Goal: Task Accomplishment & Management: Use online tool/utility

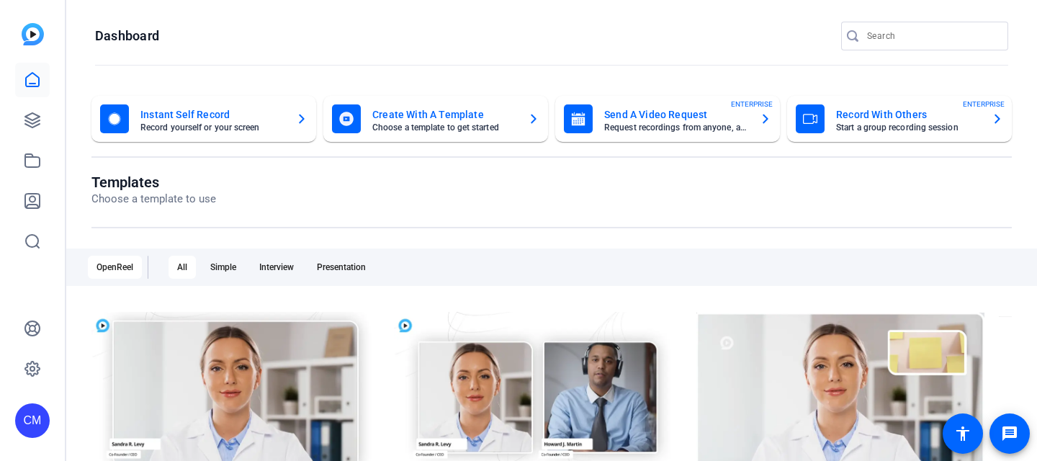
scroll to position [2, 0]
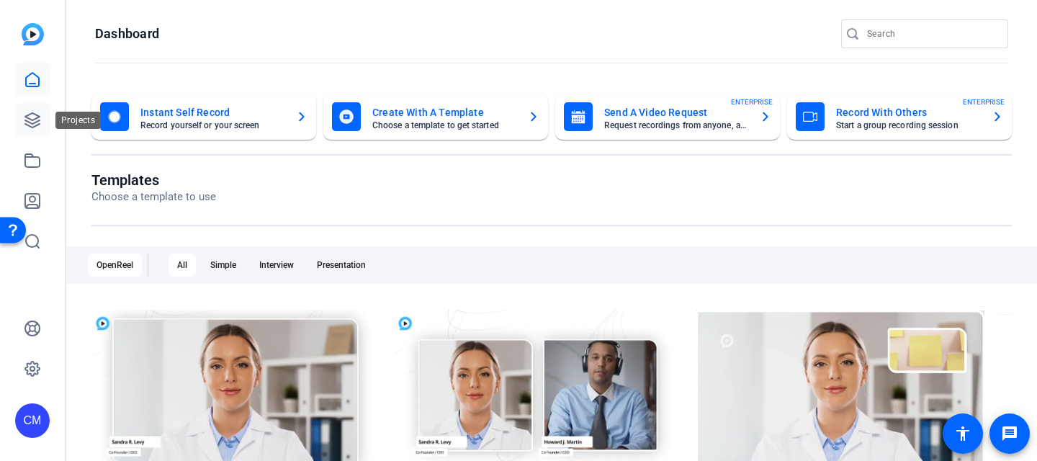
click at [29, 115] on icon at bounding box center [32, 120] width 14 height 14
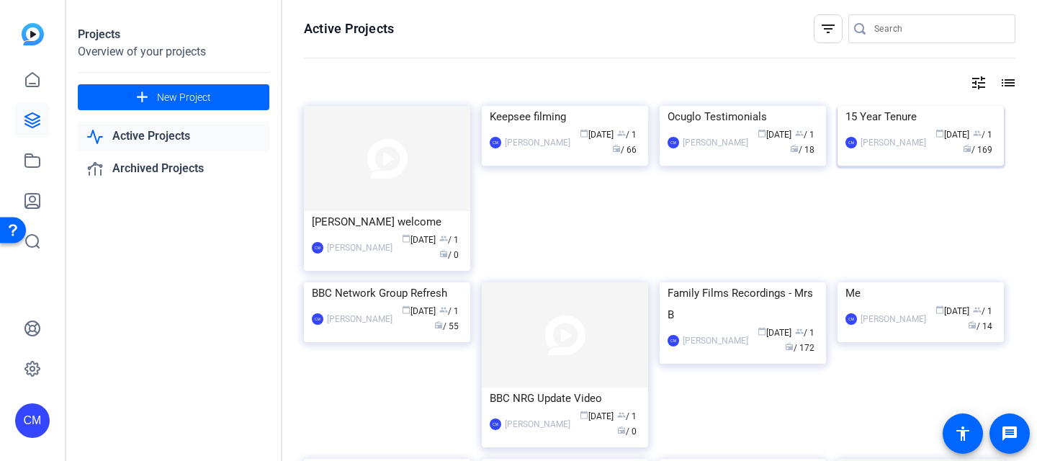
click at [900, 106] on img at bounding box center [920, 106] width 166 height 0
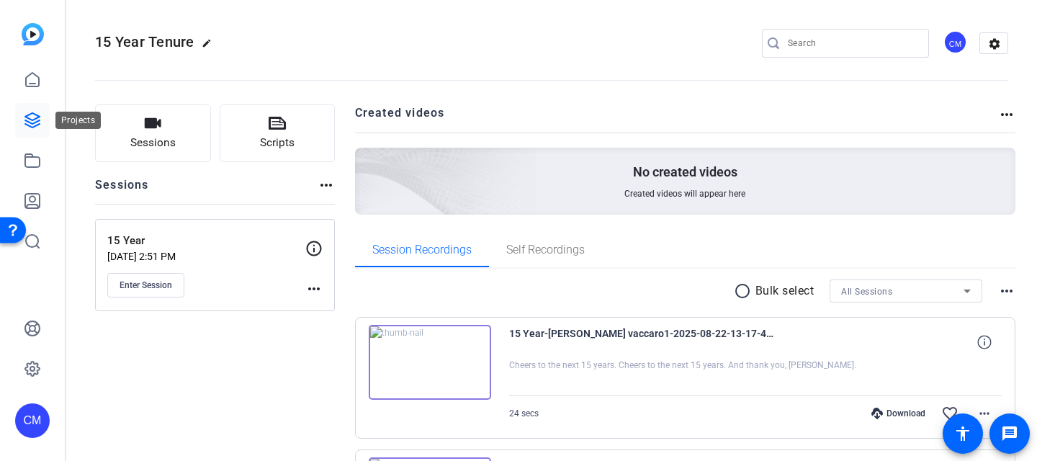
click at [32, 117] on icon at bounding box center [32, 120] width 17 height 17
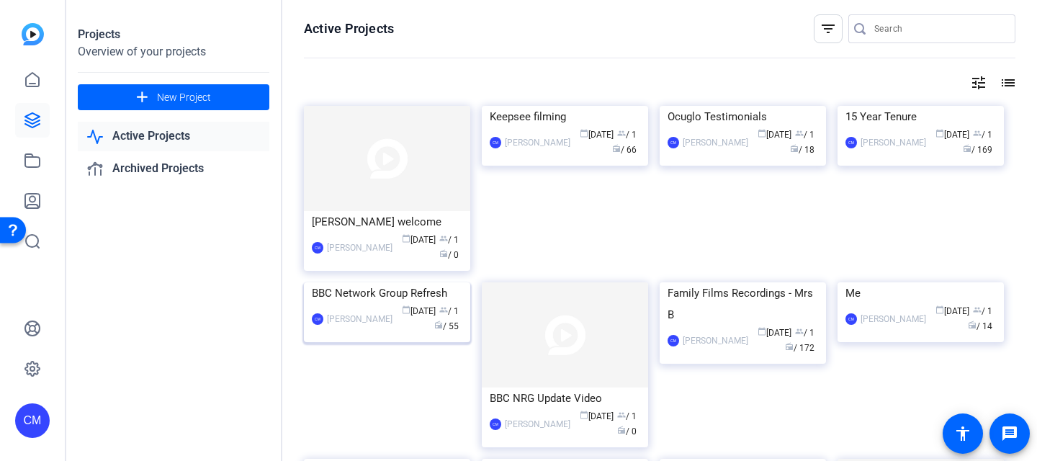
click at [365, 304] on div "BBC Network Group Refresh" at bounding box center [387, 293] width 151 height 22
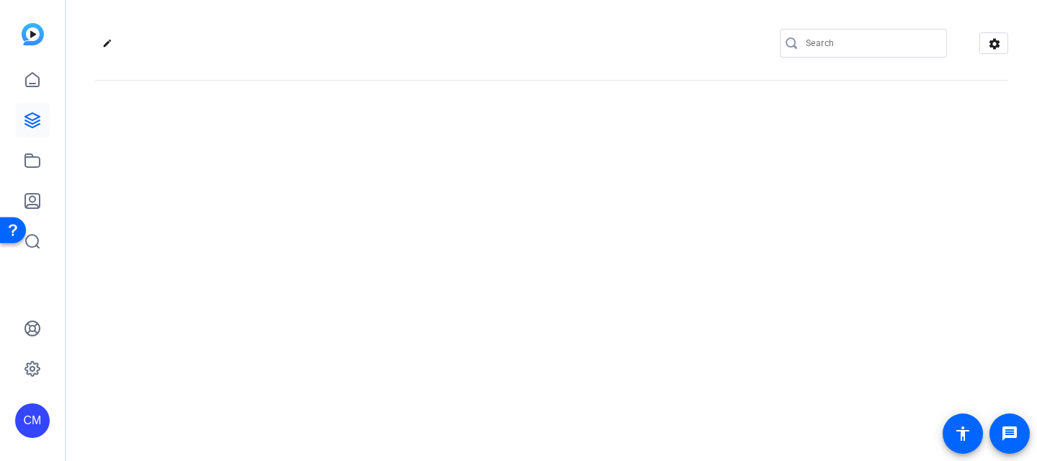
click at [365, 380] on div "edit settings" at bounding box center [551, 230] width 971 height 461
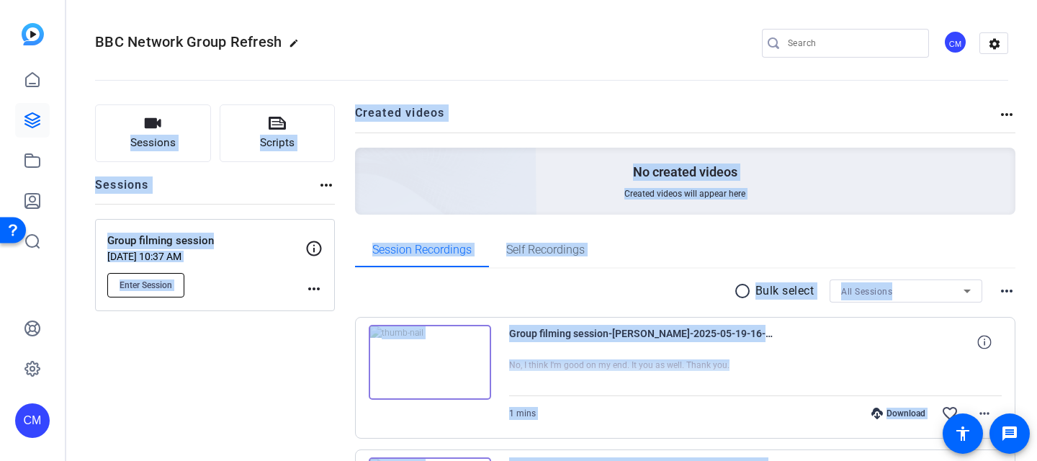
click at [174, 290] on button "Enter Session" at bounding box center [145, 285] width 77 height 24
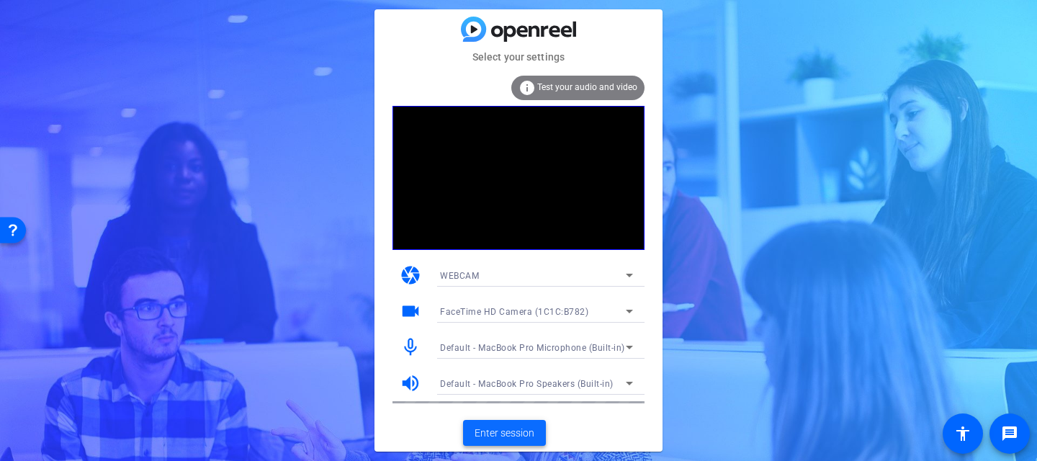
click at [520, 431] on span "Enter session" at bounding box center [505, 433] width 60 height 15
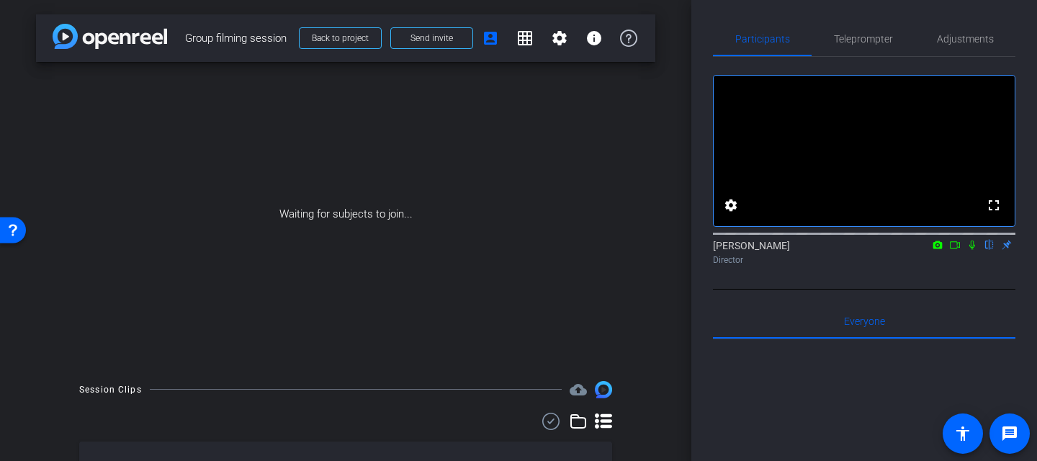
scroll to position [1, 0]
click at [82, 42] on img at bounding box center [110, 35] width 114 height 25
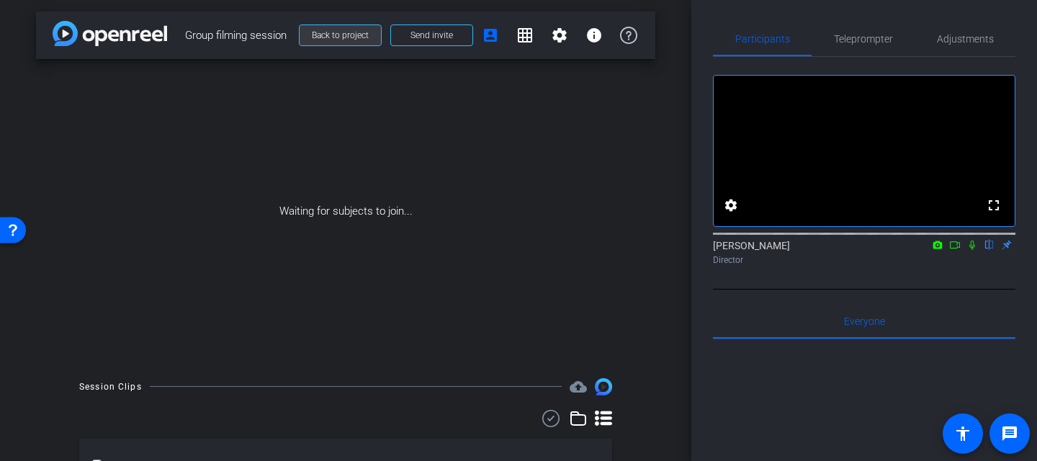
click at [339, 38] on span "Back to project" at bounding box center [340, 35] width 57 height 10
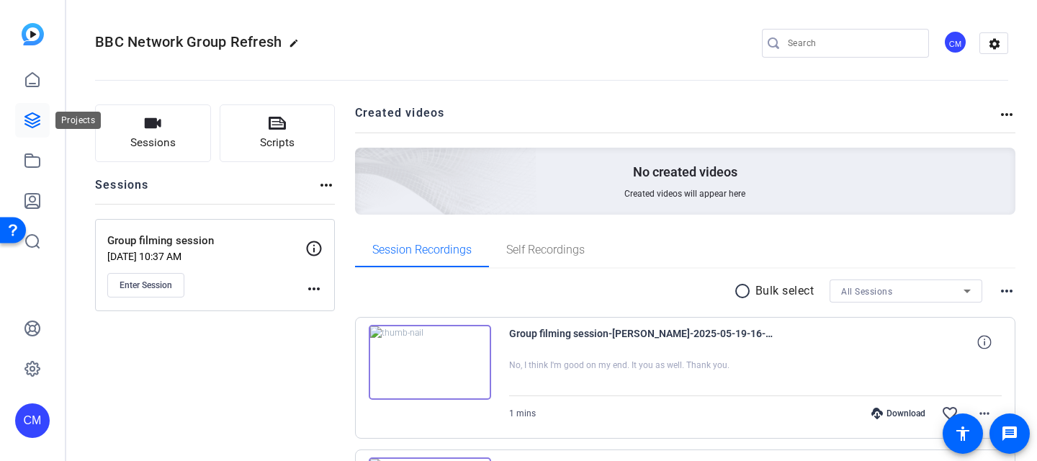
click at [34, 120] on icon at bounding box center [32, 120] width 14 height 14
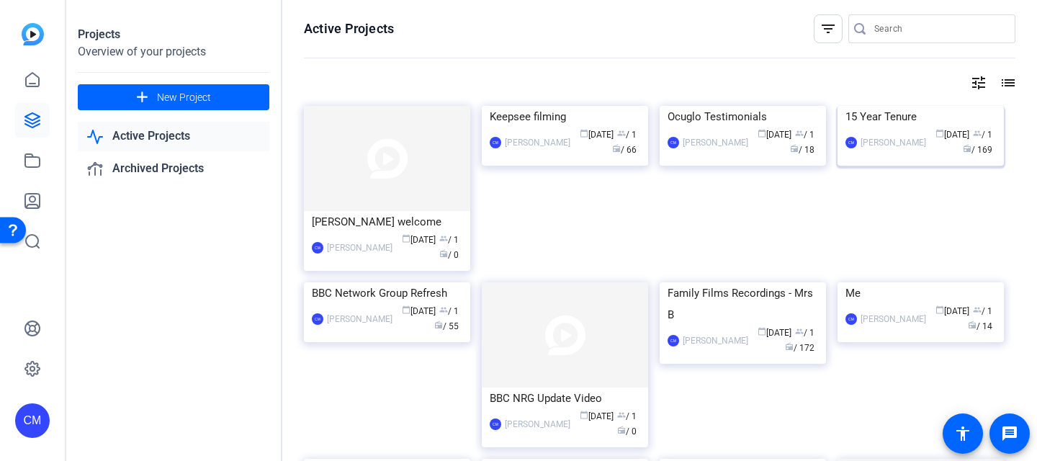
click at [886, 127] on div "15 Year Tenure" at bounding box center [920, 117] width 151 height 22
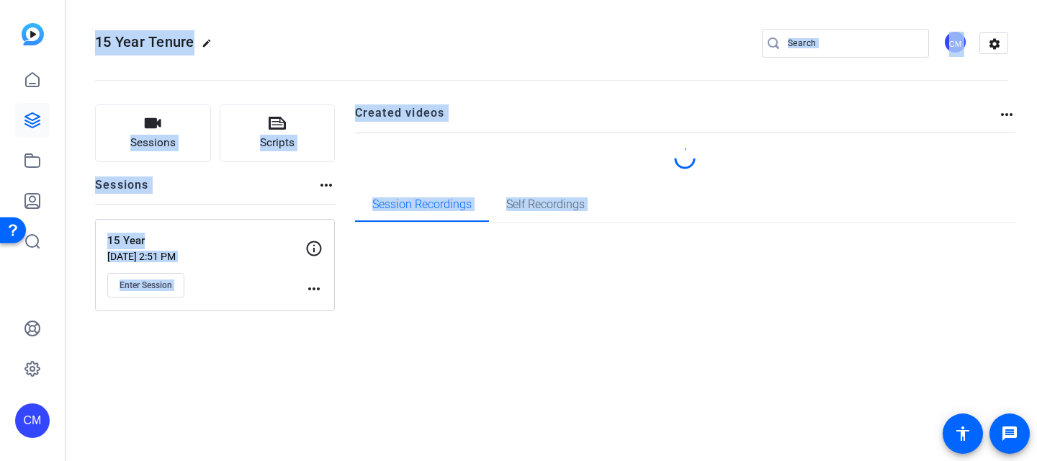
click at [886, 205] on div "15 Year Tenure edit CM settings Sessions Scripts Sessions more_horiz 15 Year Ju…" at bounding box center [551, 230] width 971 height 461
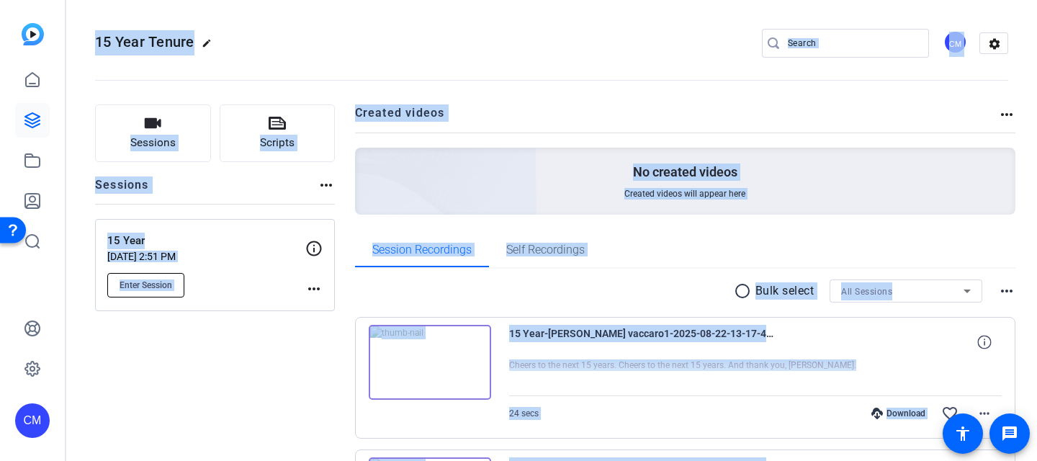
click at [152, 284] on span "Enter Session" at bounding box center [146, 285] width 53 height 12
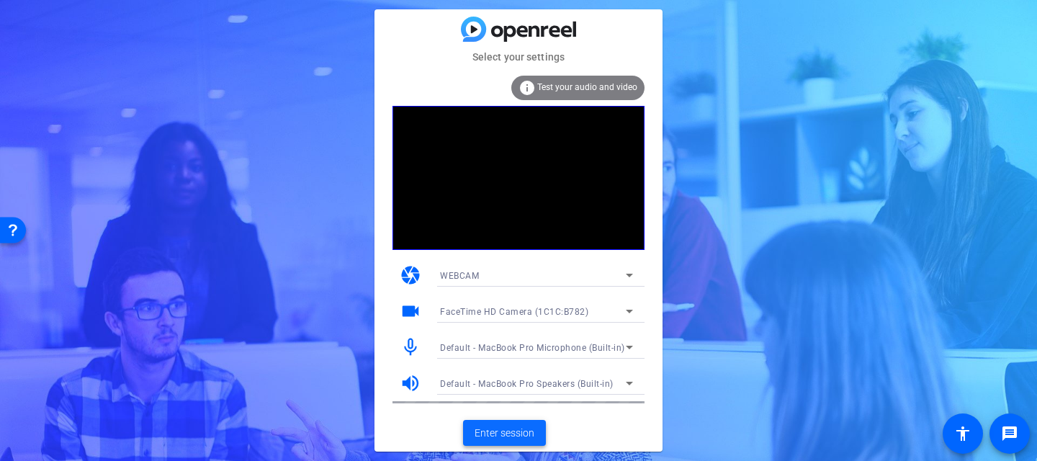
click at [513, 434] on span "Enter session" at bounding box center [505, 433] width 60 height 15
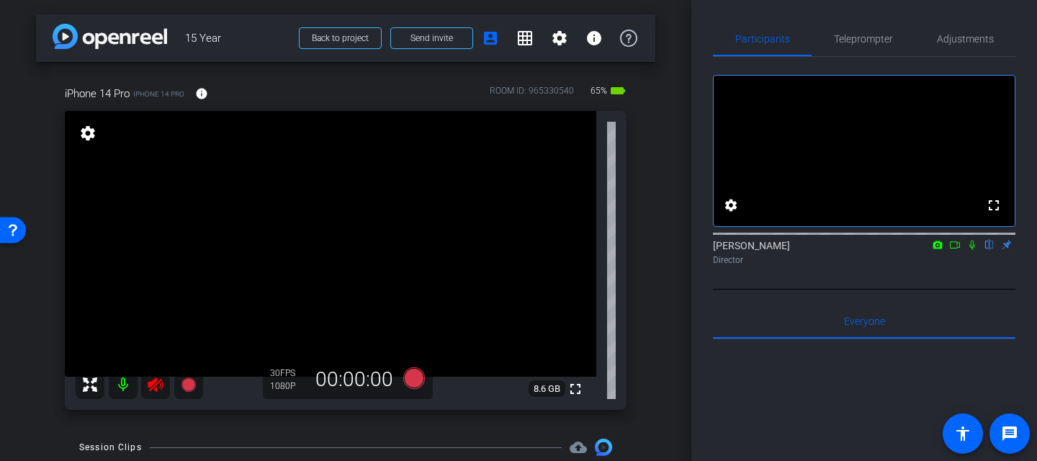
click at [155, 390] on icon at bounding box center [155, 384] width 15 height 14
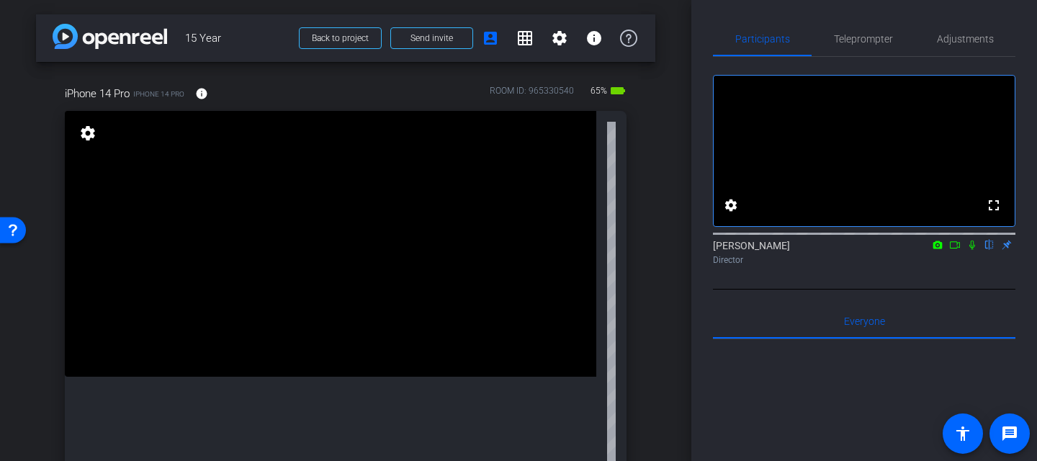
click at [92, 136] on mat-icon "settings" at bounding box center [88, 133] width 20 height 17
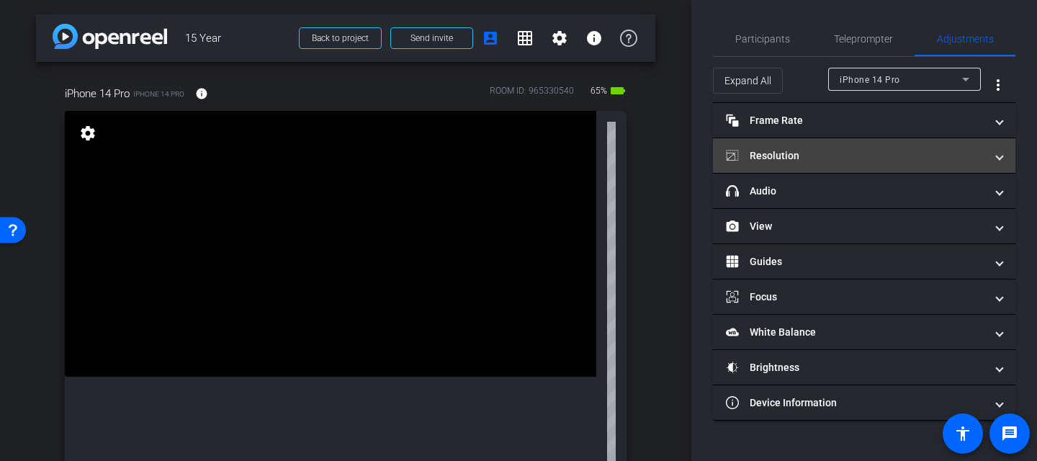
click at [830, 157] on mat-panel-title "Resolution" at bounding box center [855, 155] width 259 height 15
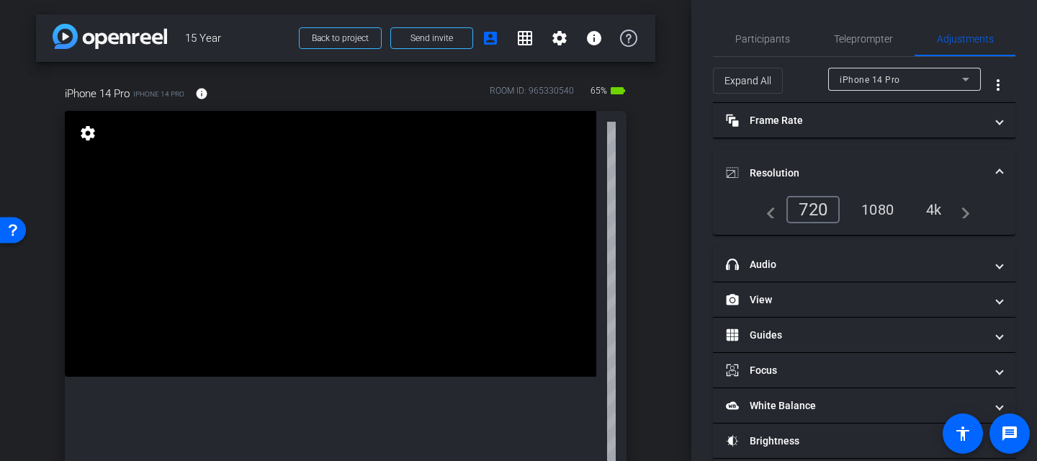
click at [932, 204] on div "4k" at bounding box center [933, 209] width 37 height 24
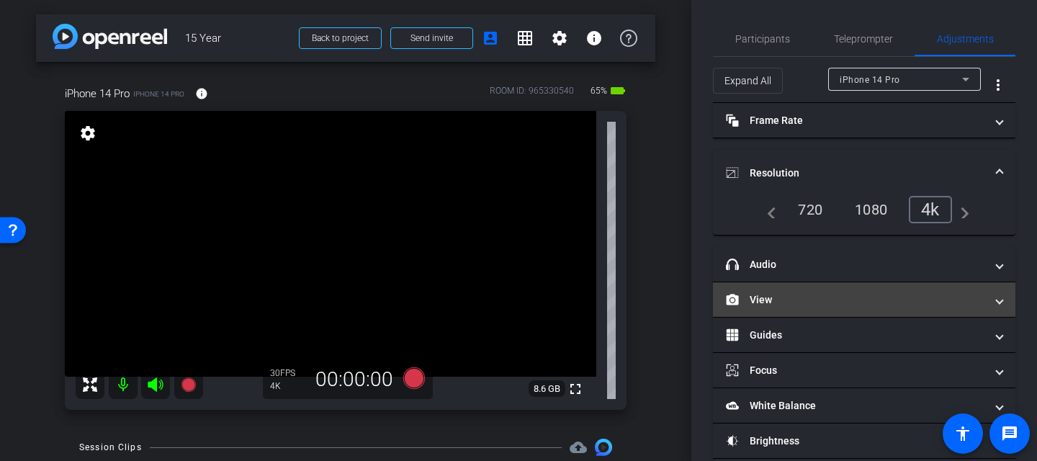
click at [789, 302] on mat-panel-title "View" at bounding box center [855, 299] width 259 height 15
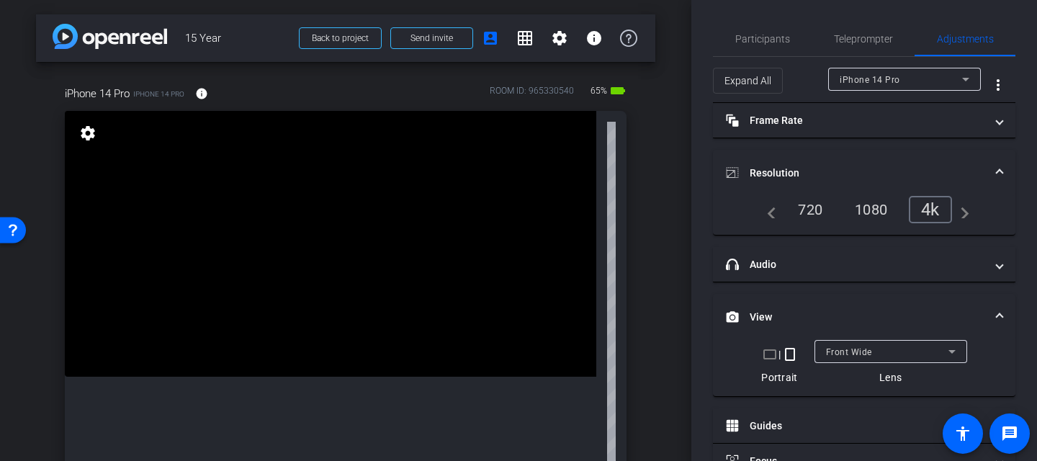
click at [771, 357] on mat-icon "crop_landscape" at bounding box center [769, 354] width 17 height 17
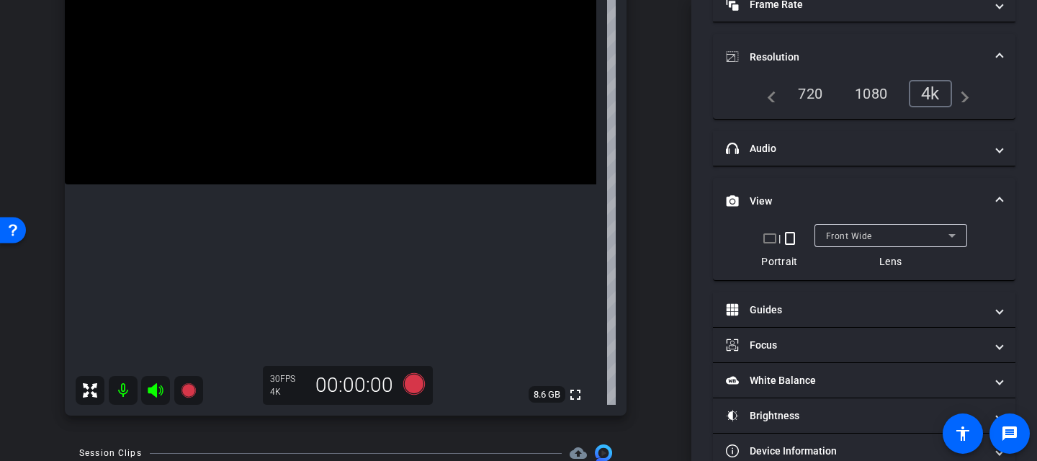
scroll to position [187, 0]
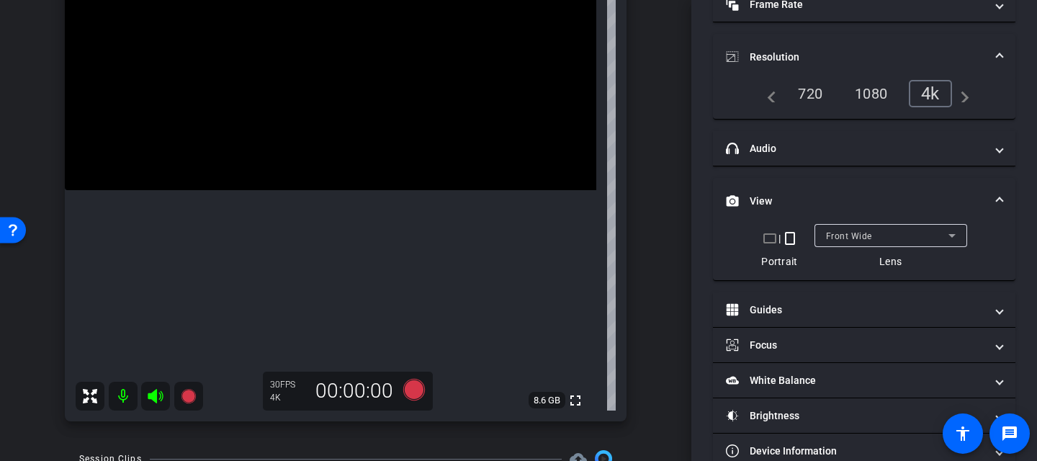
click at [770, 242] on mat-icon "crop_landscape" at bounding box center [769, 238] width 17 height 17
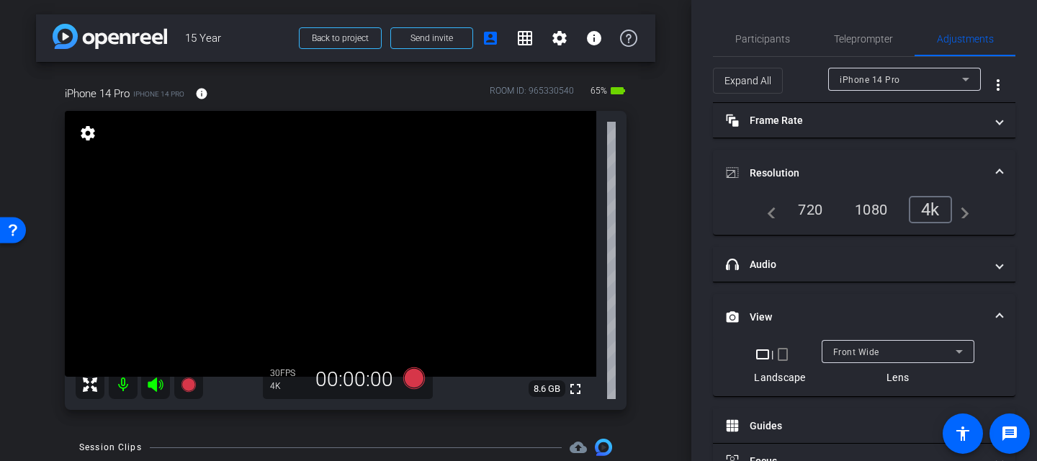
scroll to position [20, 0]
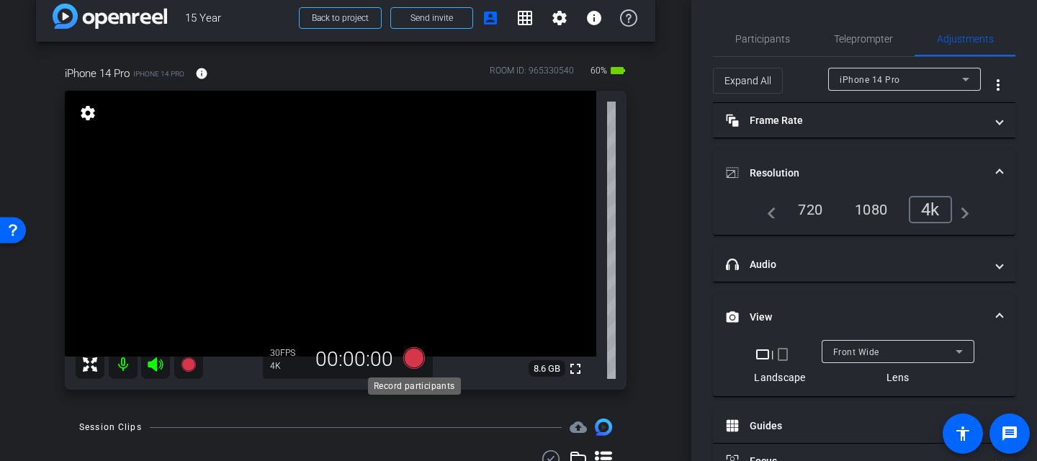
click at [422, 359] on icon at bounding box center [414, 358] width 22 height 22
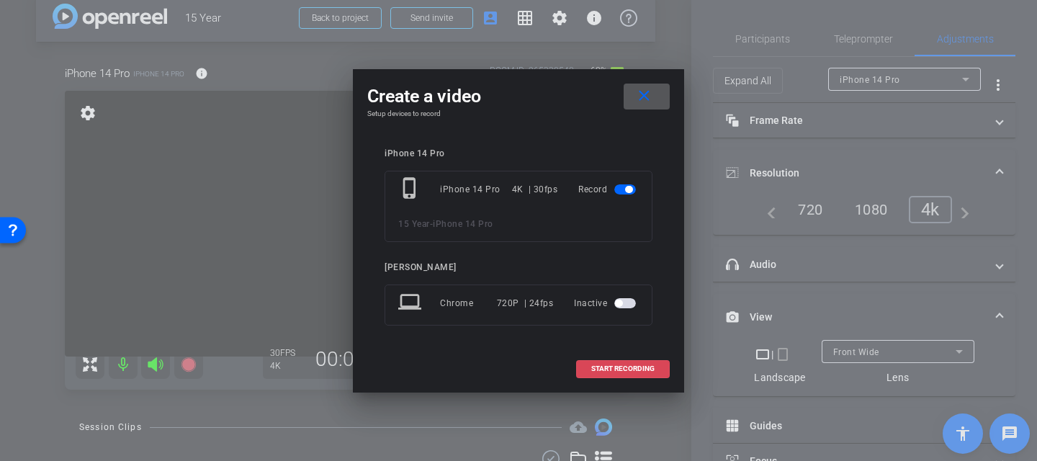
click at [650, 361] on span at bounding box center [623, 368] width 92 height 35
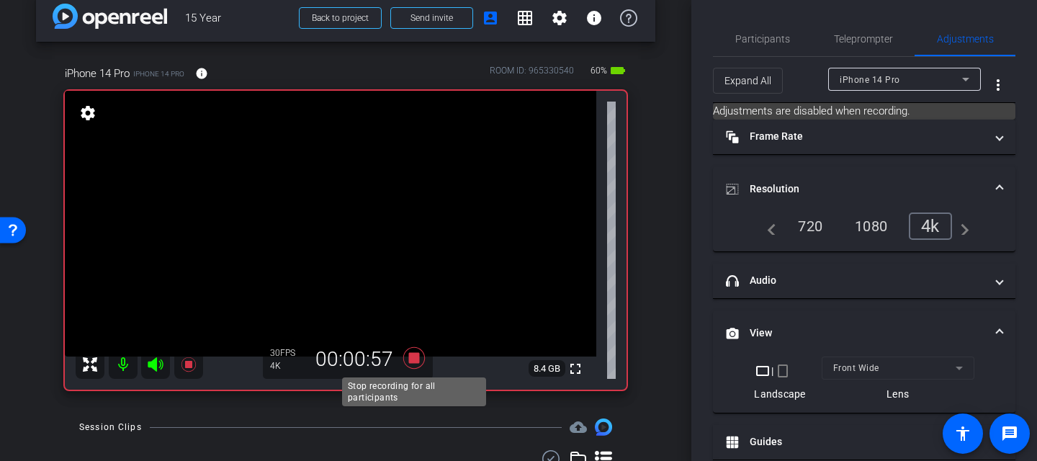
click at [408, 356] on icon at bounding box center [414, 358] width 35 height 26
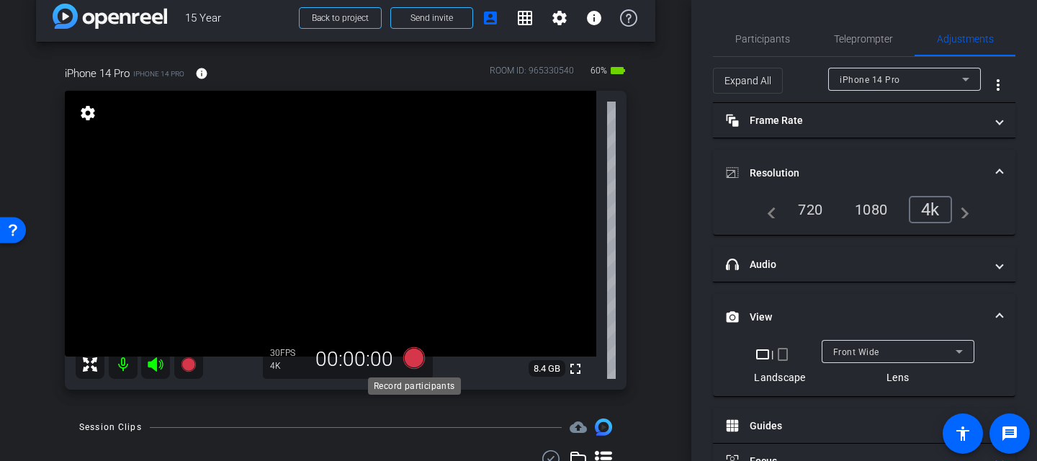
click at [416, 359] on icon at bounding box center [414, 358] width 22 height 22
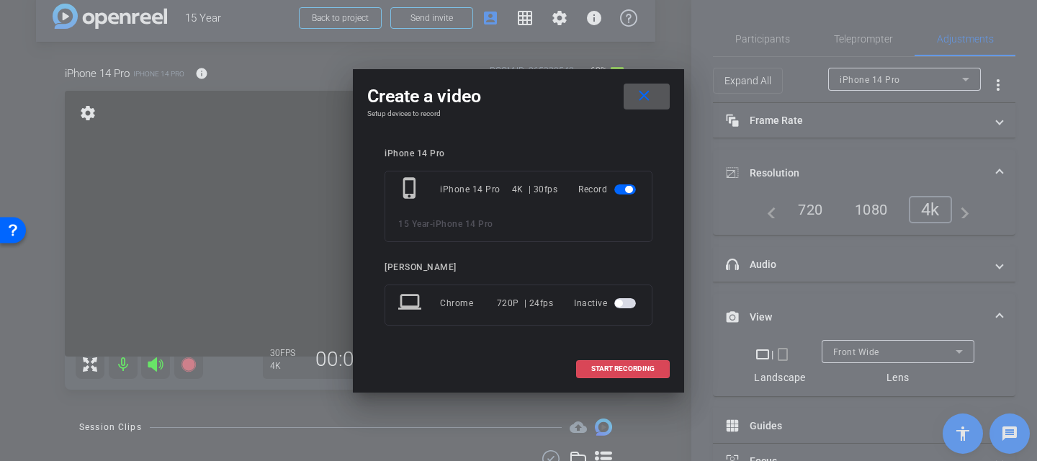
click at [624, 367] on span "START RECORDING" at bounding box center [622, 368] width 63 height 7
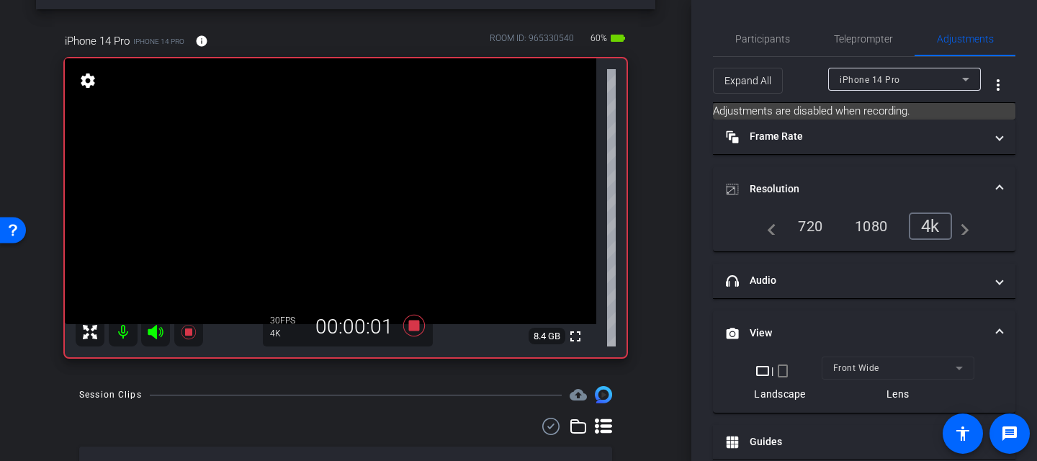
scroll to position [32, 0]
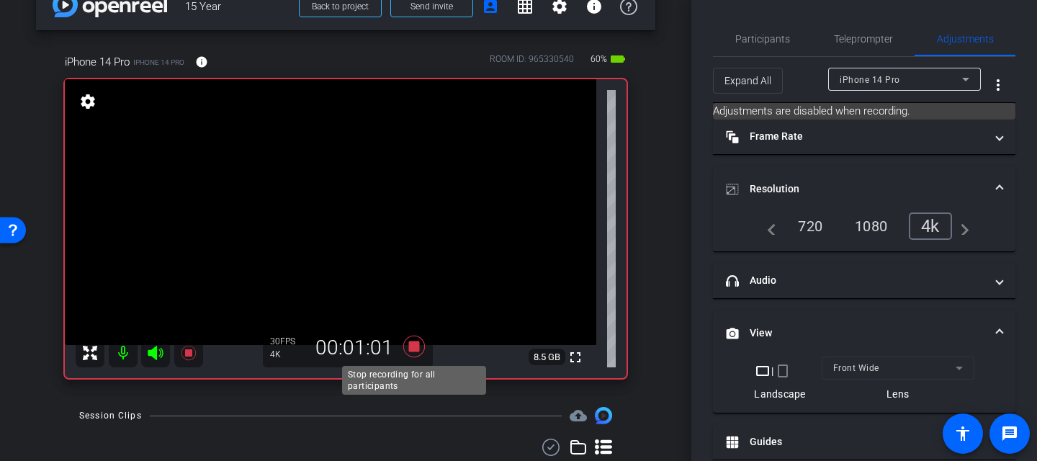
click at [416, 347] on icon at bounding box center [414, 347] width 22 height 22
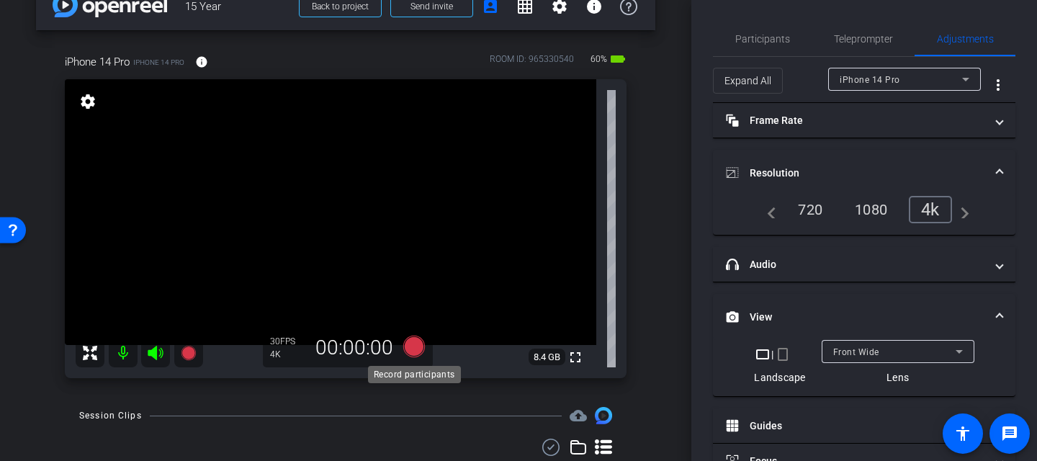
click at [418, 344] on icon at bounding box center [414, 347] width 22 height 22
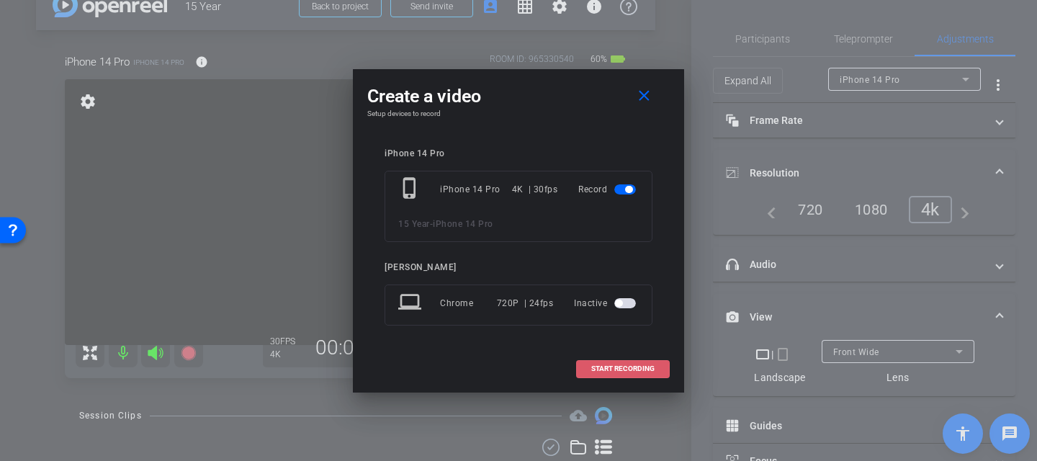
click at [638, 365] on span "START RECORDING" at bounding box center [622, 368] width 63 height 7
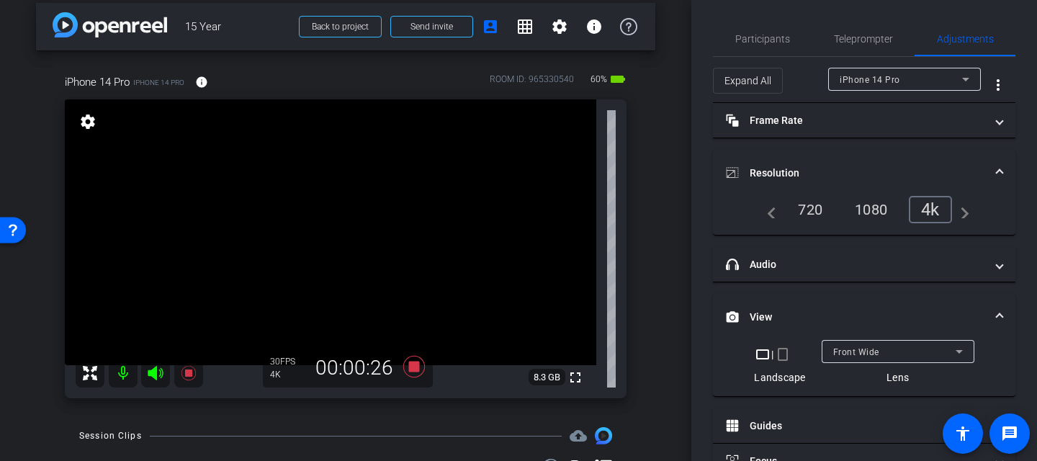
scroll to position [1, 0]
click at [406, 367] on icon at bounding box center [414, 367] width 35 height 26
click at [413, 369] on icon at bounding box center [414, 367] width 22 height 22
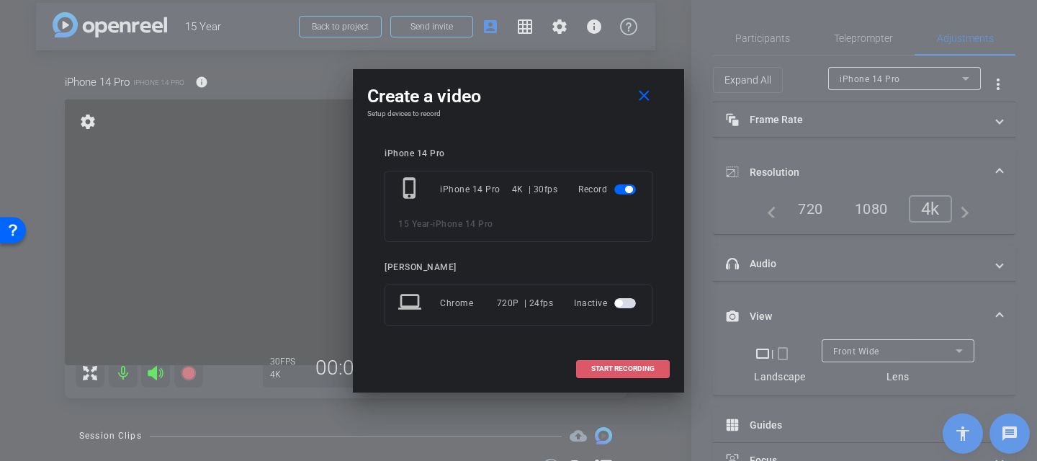
click at [605, 374] on span at bounding box center [623, 368] width 92 height 35
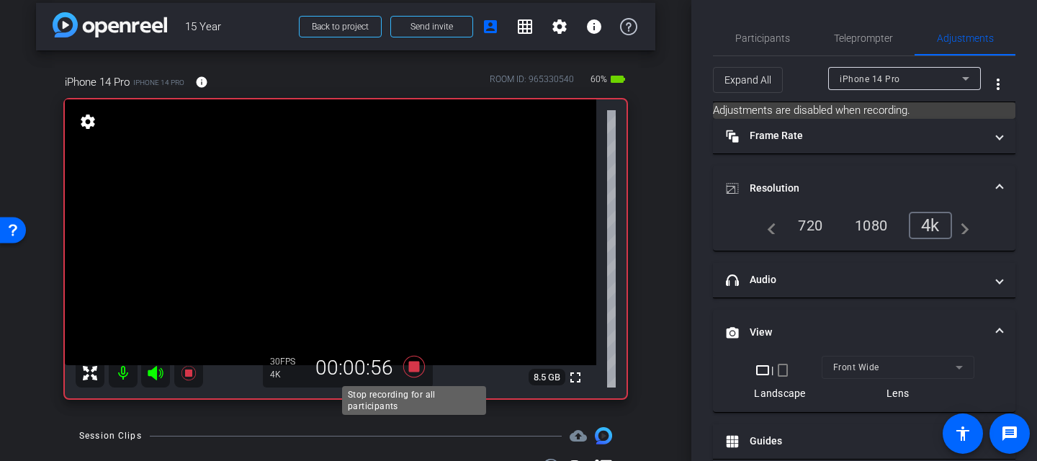
click at [413, 364] on icon at bounding box center [414, 367] width 22 height 22
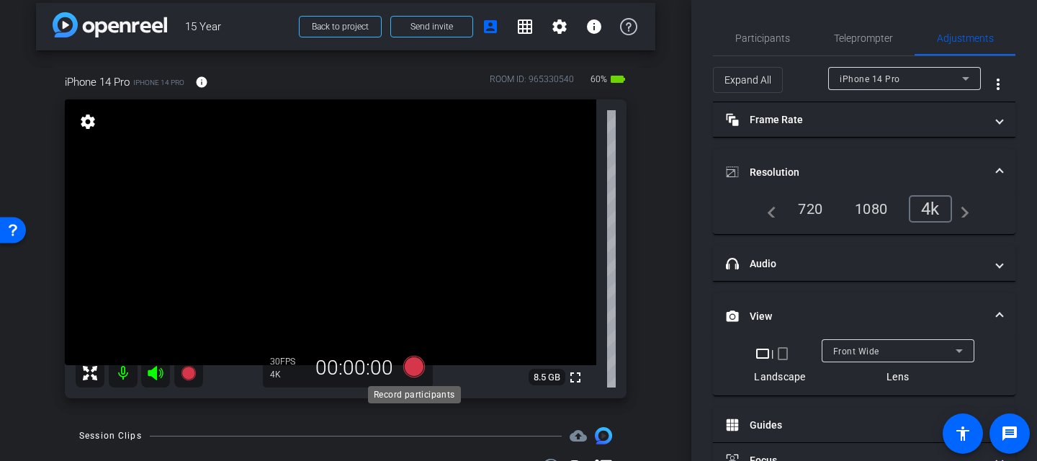
click at [416, 367] on icon at bounding box center [414, 367] width 22 height 22
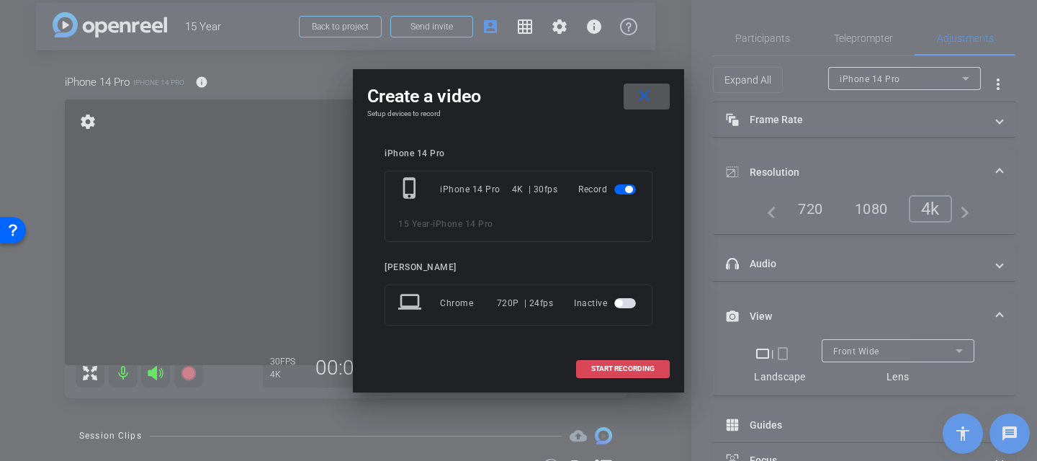
drag, startPoint x: 653, startPoint y: 369, endPoint x: 639, endPoint y: 370, distance: 13.7
click at [639, 370] on button "START RECORDING" at bounding box center [623, 369] width 94 height 18
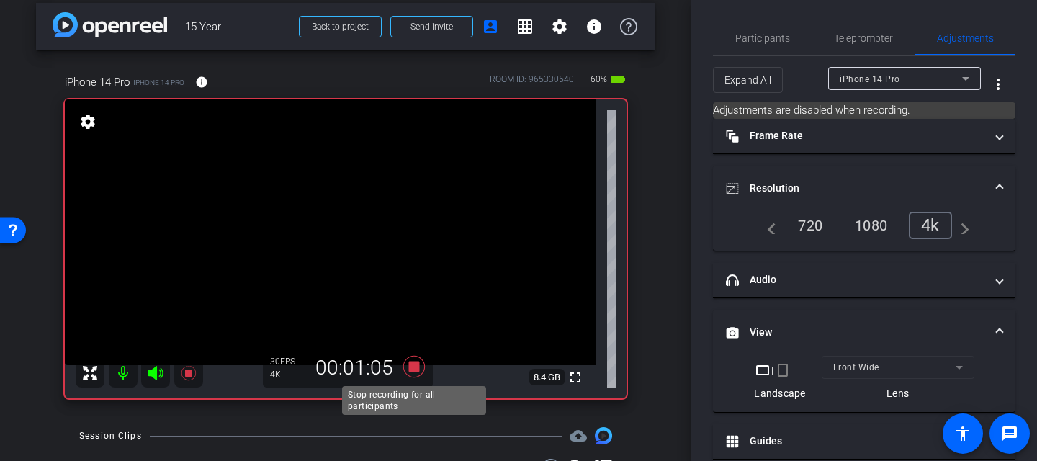
click at [418, 369] on icon at bounding box center [414, 367] width 22 height 22
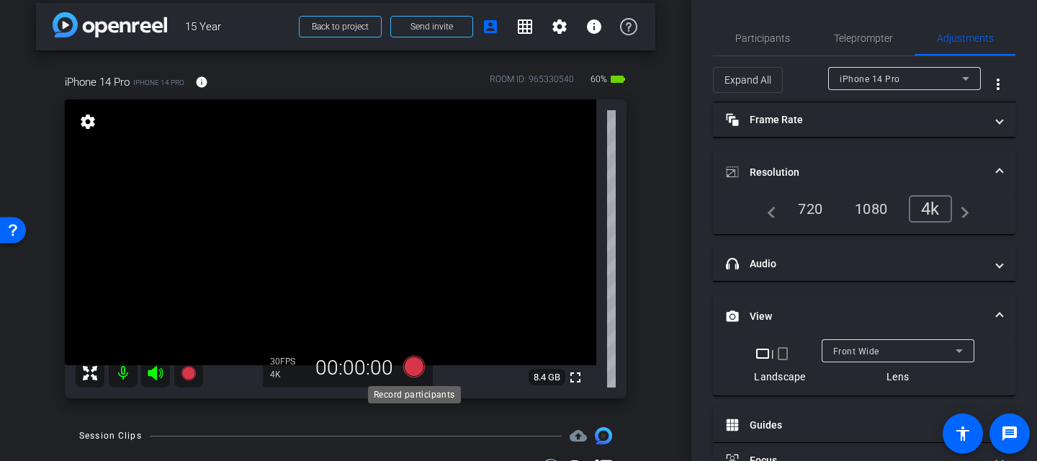
click at [408, 363] on icon at bounding box center [414, 367] width 22 height 22
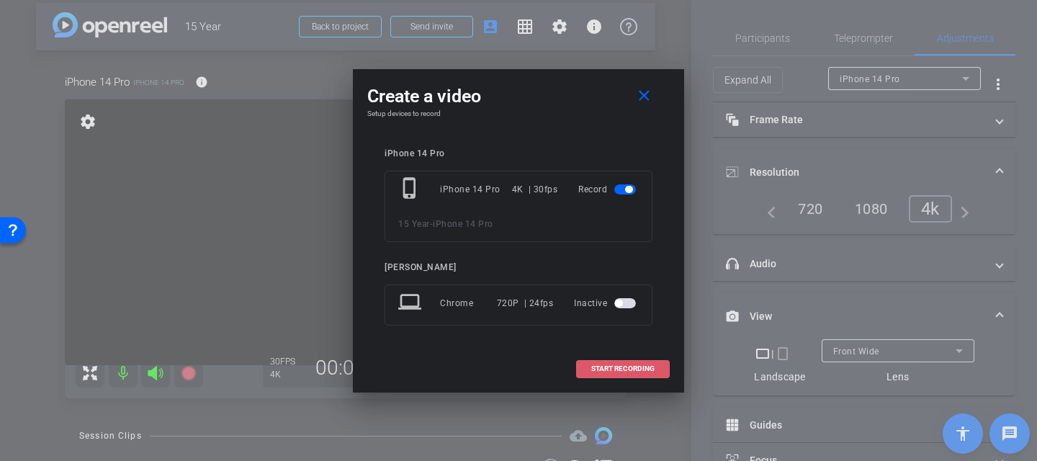
click at [595, 369] on span "START RECORDING" at bounding box center [622, 368] width 63 height 7
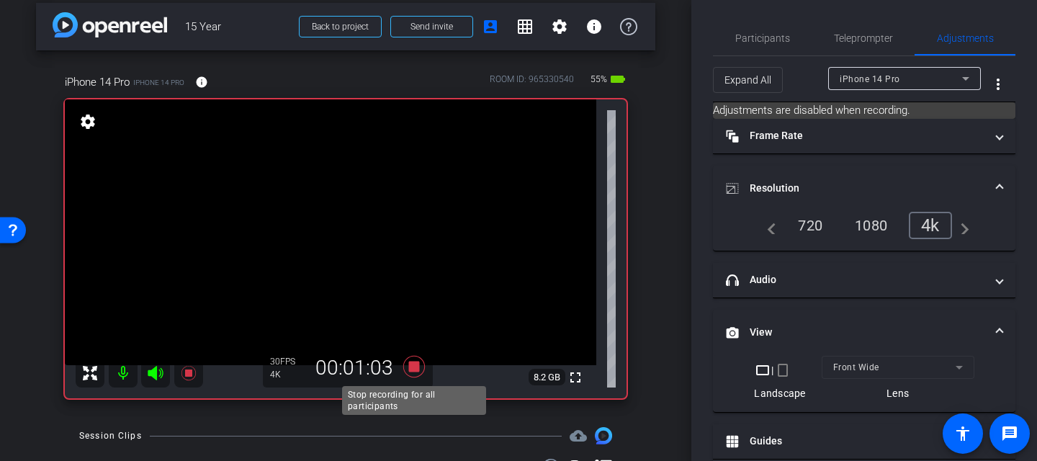
click at [408, 365] on icon at bounding box center [414, 367] width 35 height 26
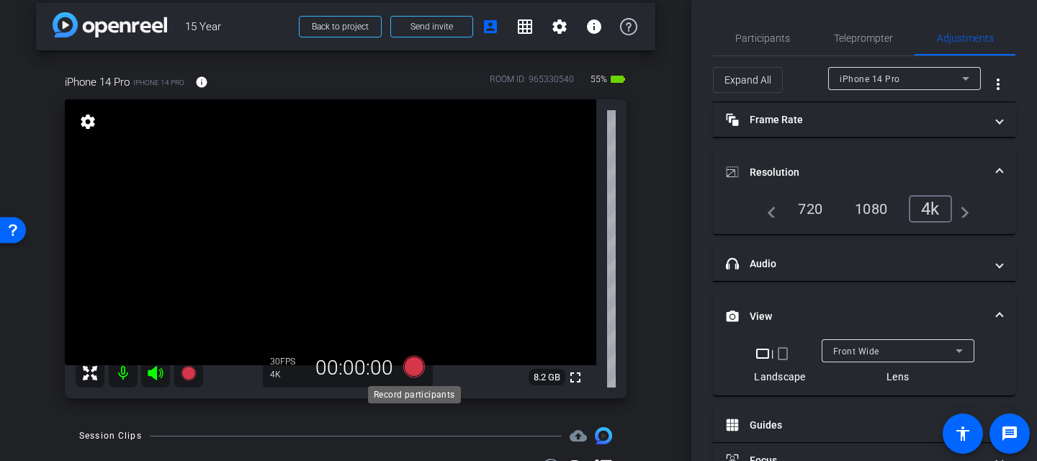
click at [419, 367] on icon at bounding box center [414, 367] width 22 height 22
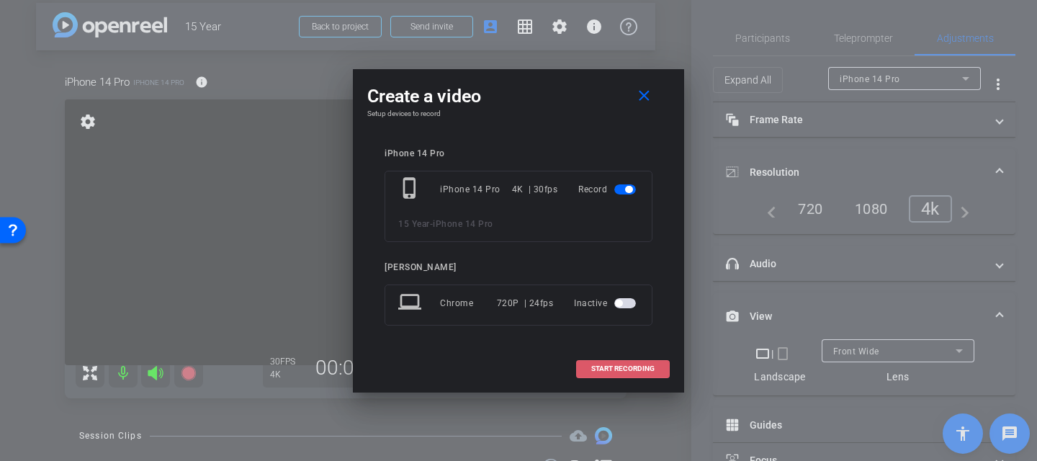
click at [591, 369] on span "START RECORDING" at bounding box center [622, 368] width 63 height 7
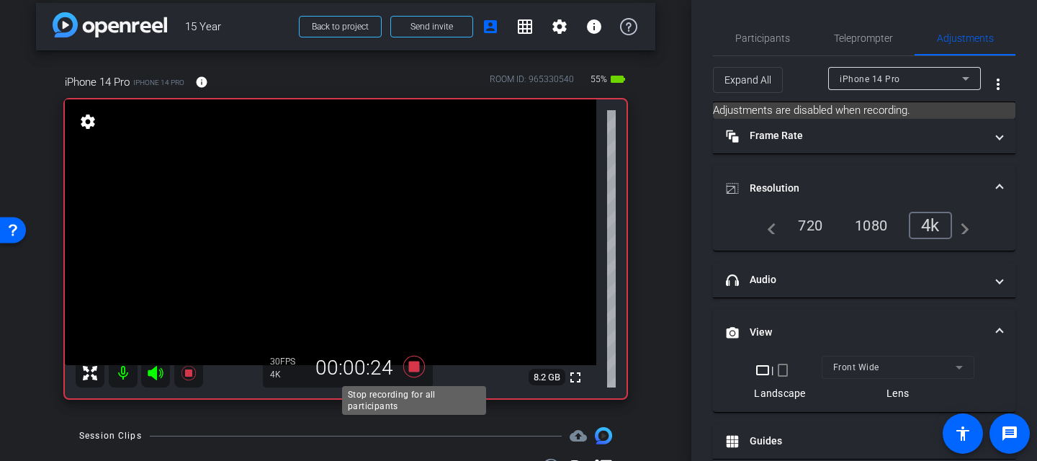
click at [407, 367] on icon at bounding box center [414, 367] width 35 height 26
click at [416, 370] on icon at bounding box center [414, 367] width 22 height 22
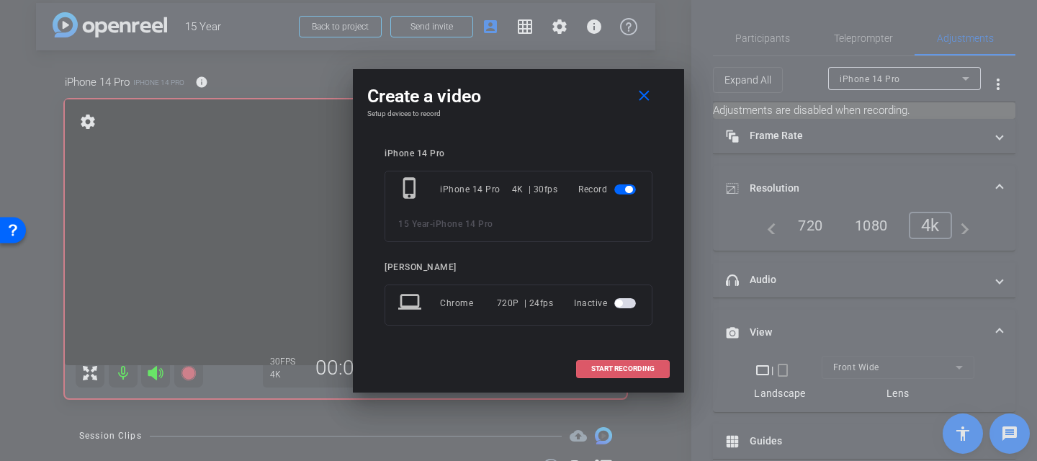
click at [603, 367] on span "START RECORDING" at bounding box center [622, 368] width 63 height 7
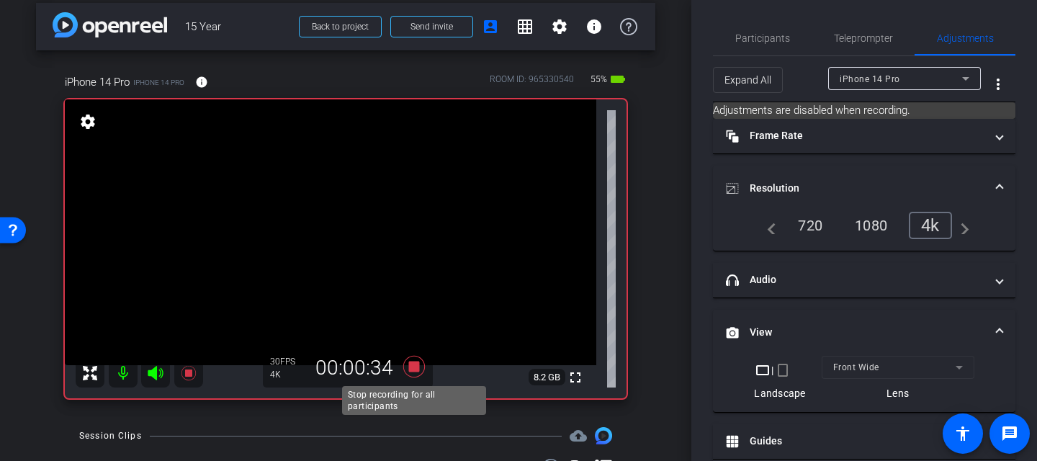
click at [416, 367] on icon at bounding box center [414, 367] width 22 height 22
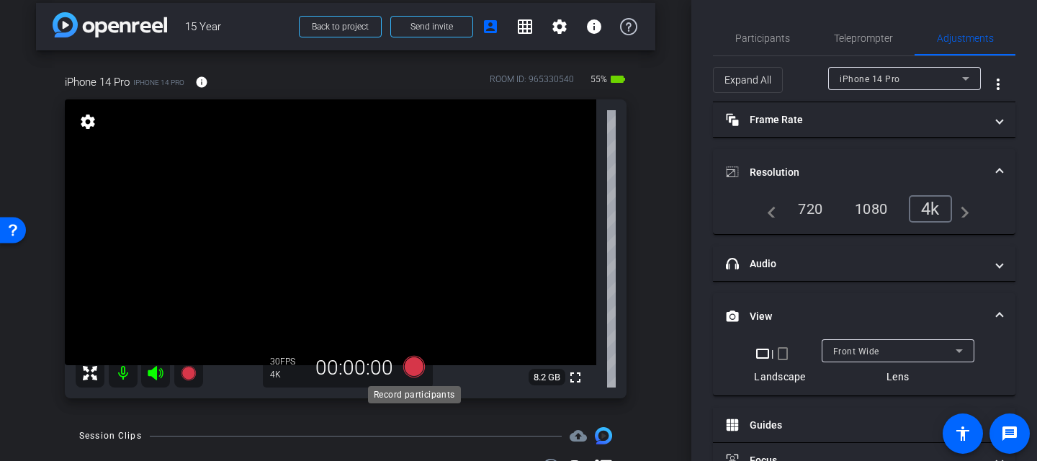
click at [414, 372] on icon at bounding box center [414, 367] width 22 height 22
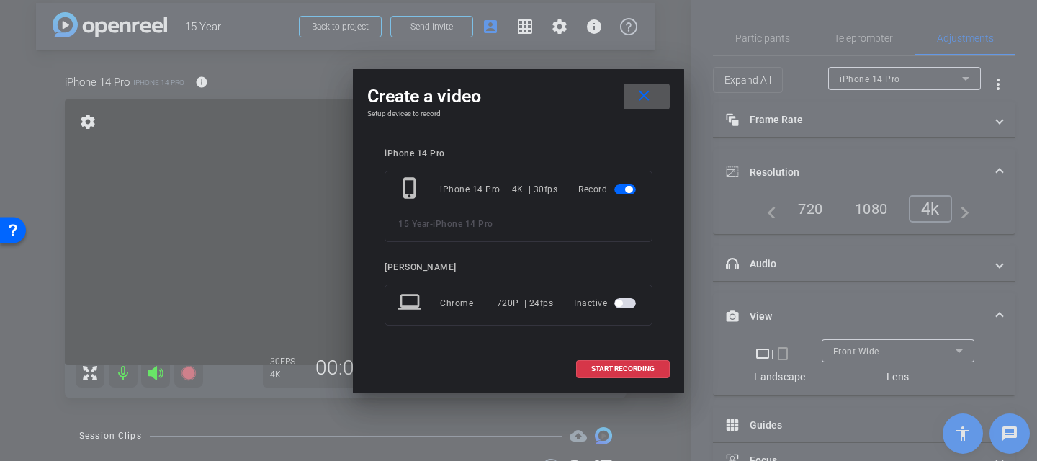
click at [648, 98] on mat-icon "close" at bounding box center [644, 96] width 18 height 18
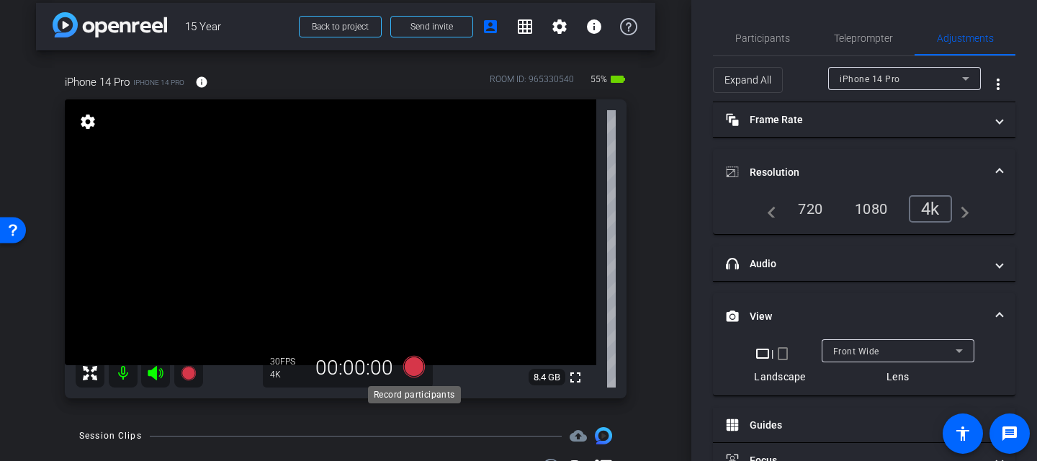
click at [413, 369] on icon at bounding box center [414, 367] width 22 height 22
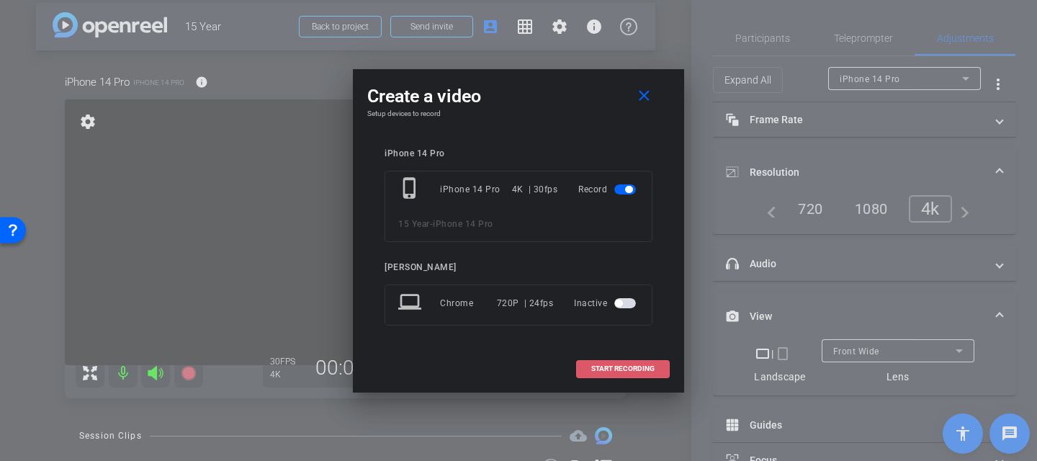
click at [604, 369] on span "START RECORDING" at bounding box center [622, 368] width 63 height 7
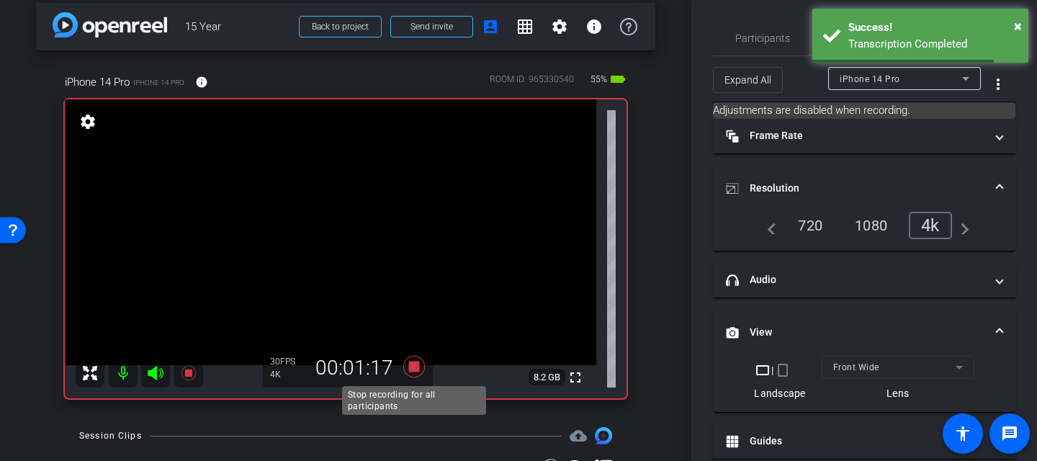
click at [415, 372] on icon at bounding box center [414, 367] width 35 height 26
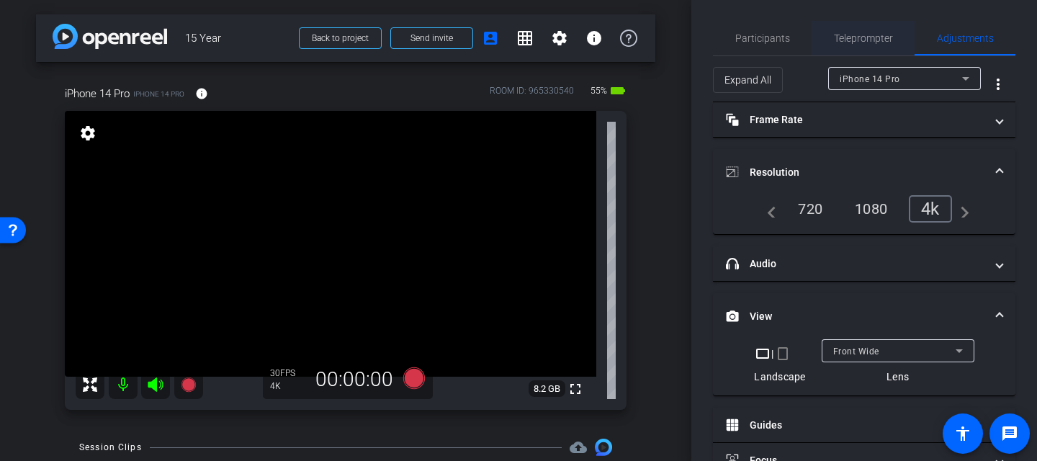
scroll to position [0, 0]
click at [769, 38] on span "Participants" at bounding box center [762, 39] width 55 height 10
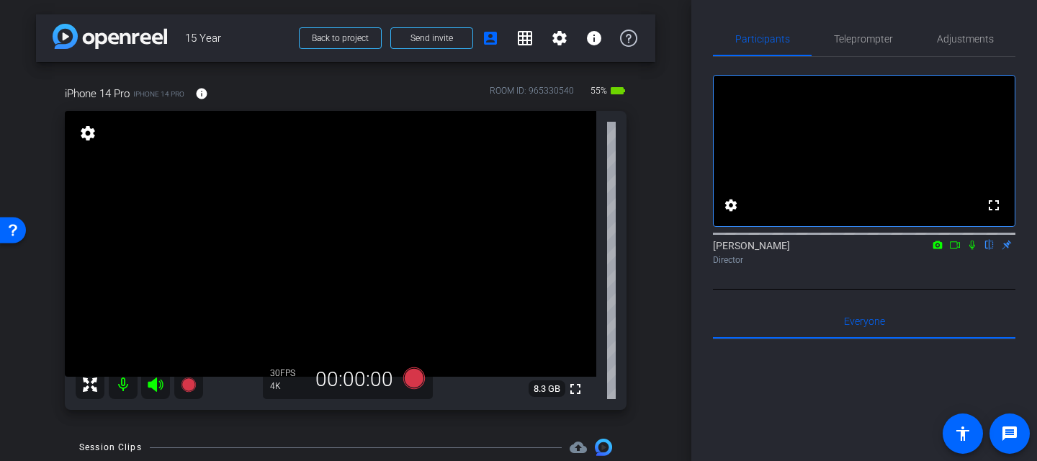
click at [957, 250] on icon at bounding box center [955, 245] width 12 height 10
click at [986, 250] on icon at bounding box center [990, 245] width 12 height 10
click at [994, 250] on icon at bounding box center [990, 245] width 12 height 10
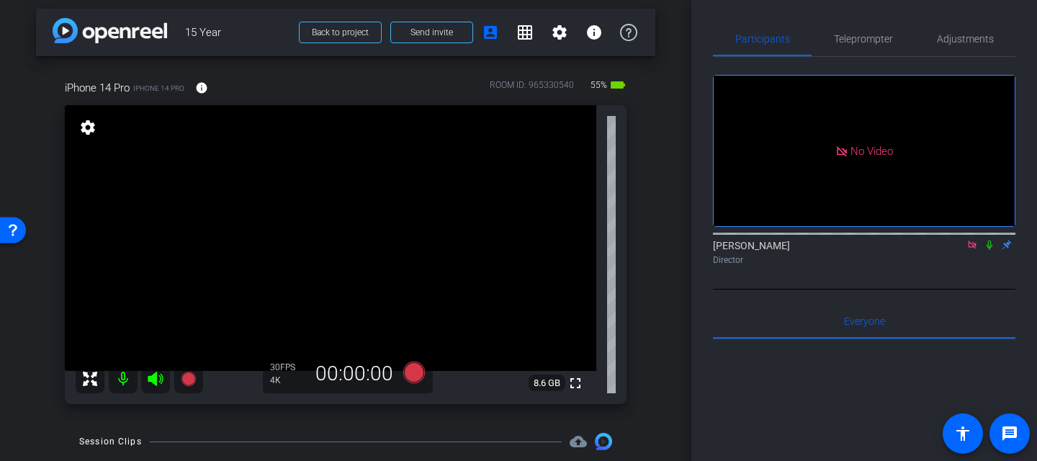
scroll to position [7, 0]
